Goal: Transaction & Acquisition: Subscribe to service/newsletter

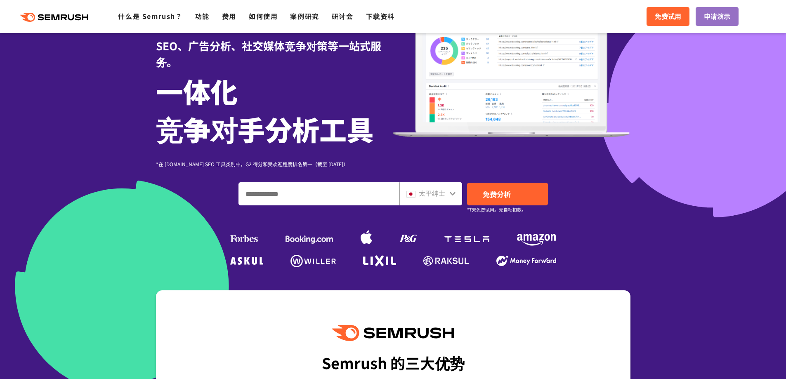
scroll to position [85, 0]
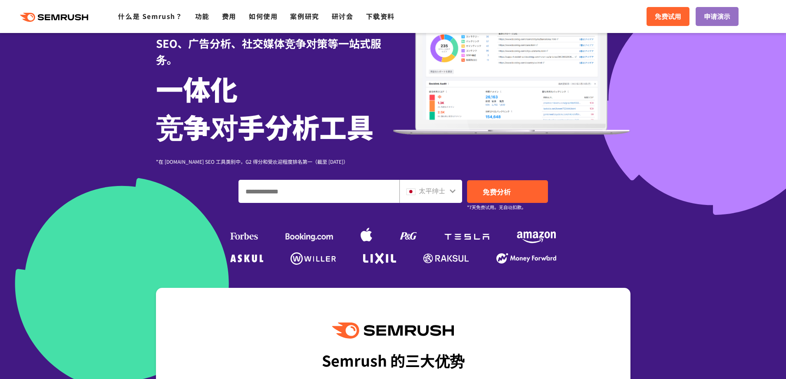
click at [276, 191] on input "输入域名、关键字或 URL" at bounding box center [319, 191] width 160 height 22
type input "*******"
click at [449, 194] on icon at bounding box center [452, 191] width 7 height 7
click at [453, 191] on icon at bounding box center [452, 191] width 7 height 7
click at [453, 189] on icon at bounding box center [452, 191] width 7 height 7
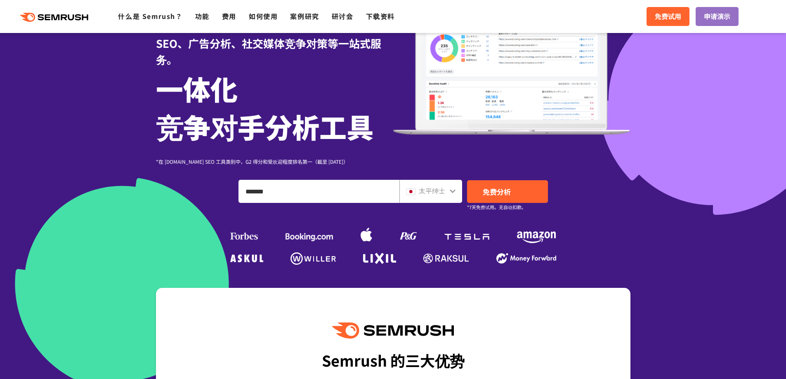
click at [451, 189] on icon at bounding box center [452, 191] width 7 height 7
click at [294, 196] on input "*******" at bounding box center [319, 191] width 160 height 22
click at [243, 191] on input "*******" at bounding box center [319, 191] width 160 height 22
click at [499, 190] on font "免费分析" at bounding box center [497, 191] width 28 height 10
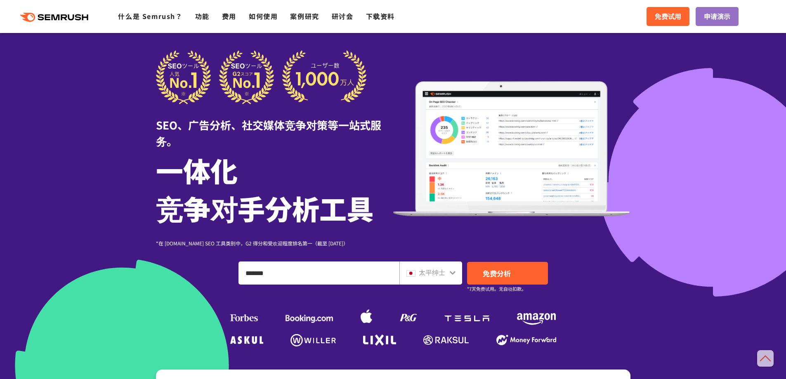
scroll to position [0, 0]
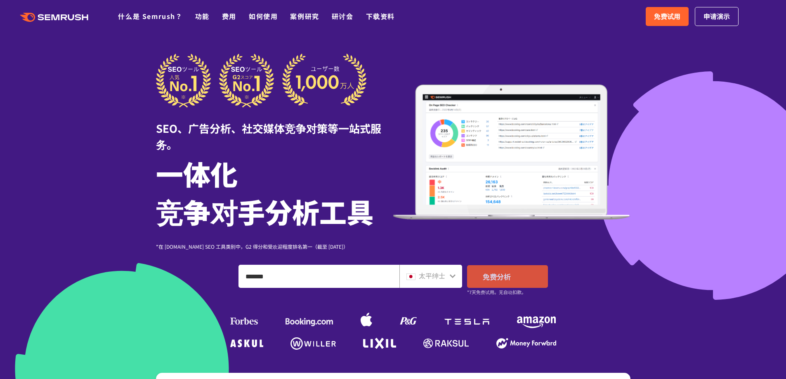
click at [504, 274] on font "免费分析" at bounding box center [497, 276] width 28 height 10
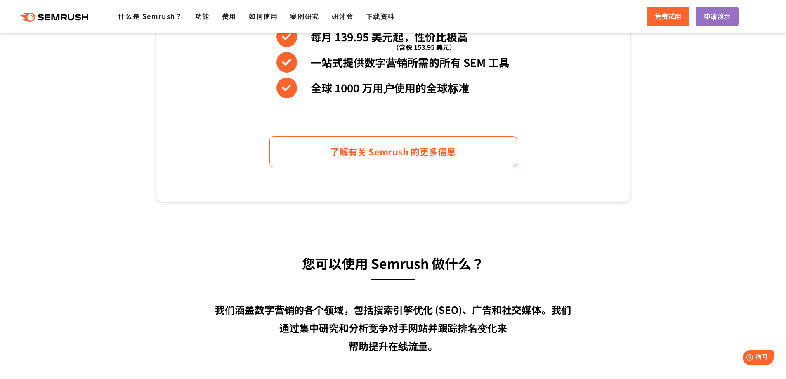
scroll to position [371, 0]
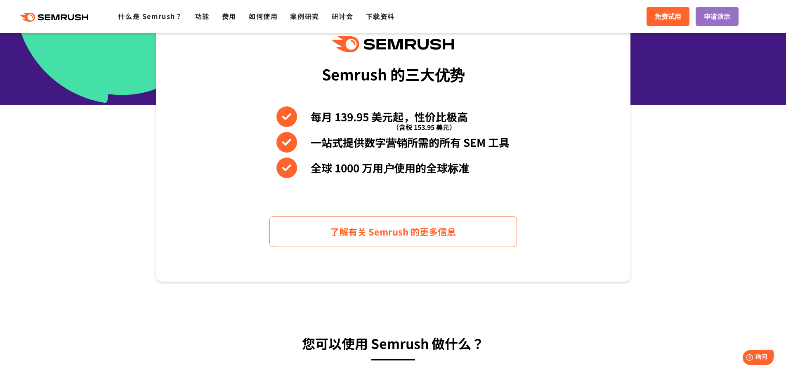
drag, startPoint x: 706, startPoint y: 135, endPoint x: 722, endPoint y: 35, distance: 100.7
click at [706, 132] on section "Semrush 的三大优势 每月 139.95 美元起，性价比极高 （含税 153.95 美元） 一站式提供数字营销所需的所有 SEM 工具 全球 1000 …" at bounding box center [393, 142] width 786 height 280
click at [675, 14] on font "免费试用" at bounding box center [668, 16] width 26 height 10
